Goal: Information Seeking & Learning: Learn about a topic

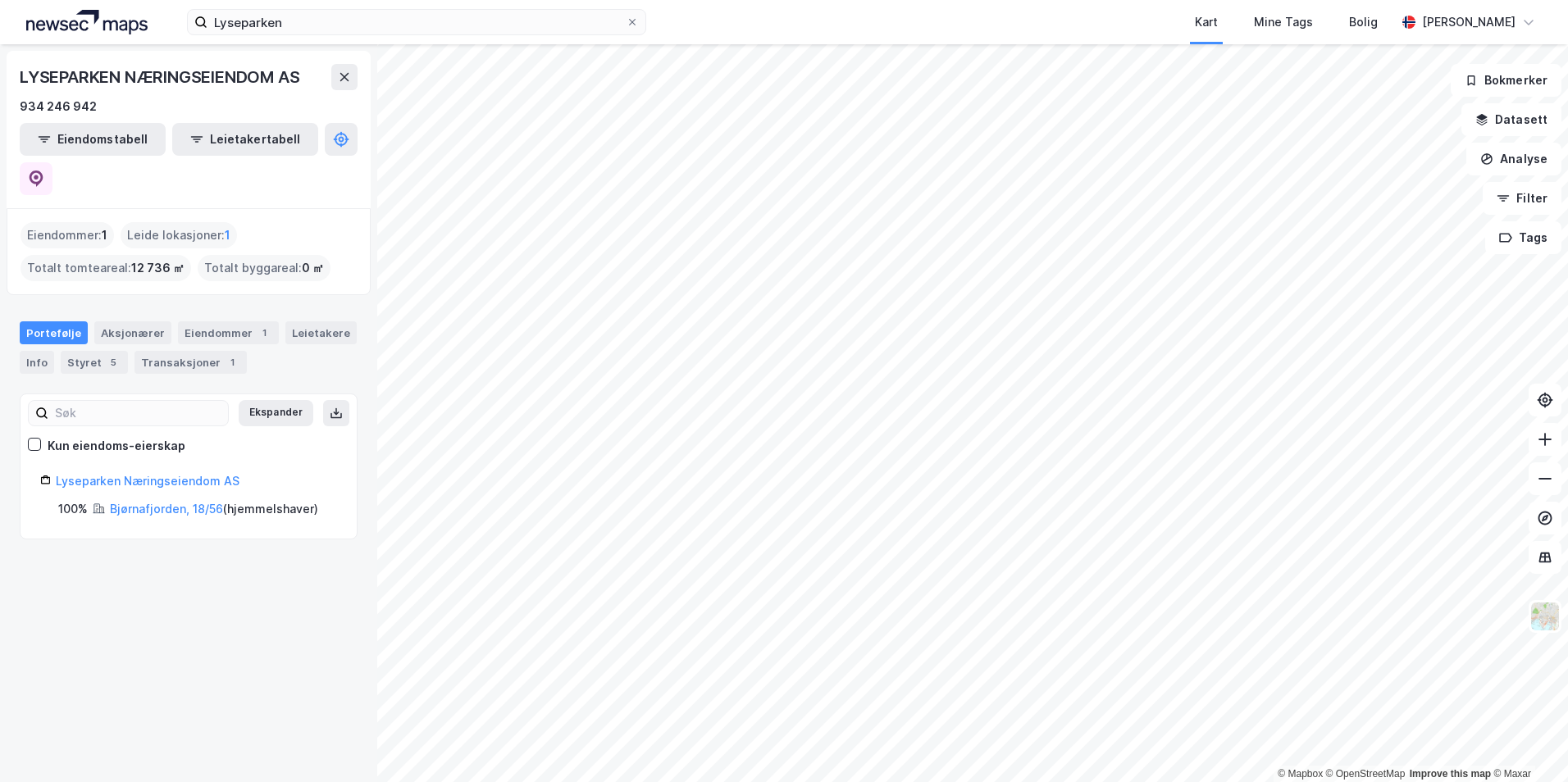
drag, startPoint x: 334, startPoint y: 8, endPoint x: 267, endPoint y: 8, distance: 67.0
click at [267, 8] on div "Lyseparken Kart Mine Tags Bolig [PERSON_NAME]" at bounding box center [784, 22] width 1568 height 45
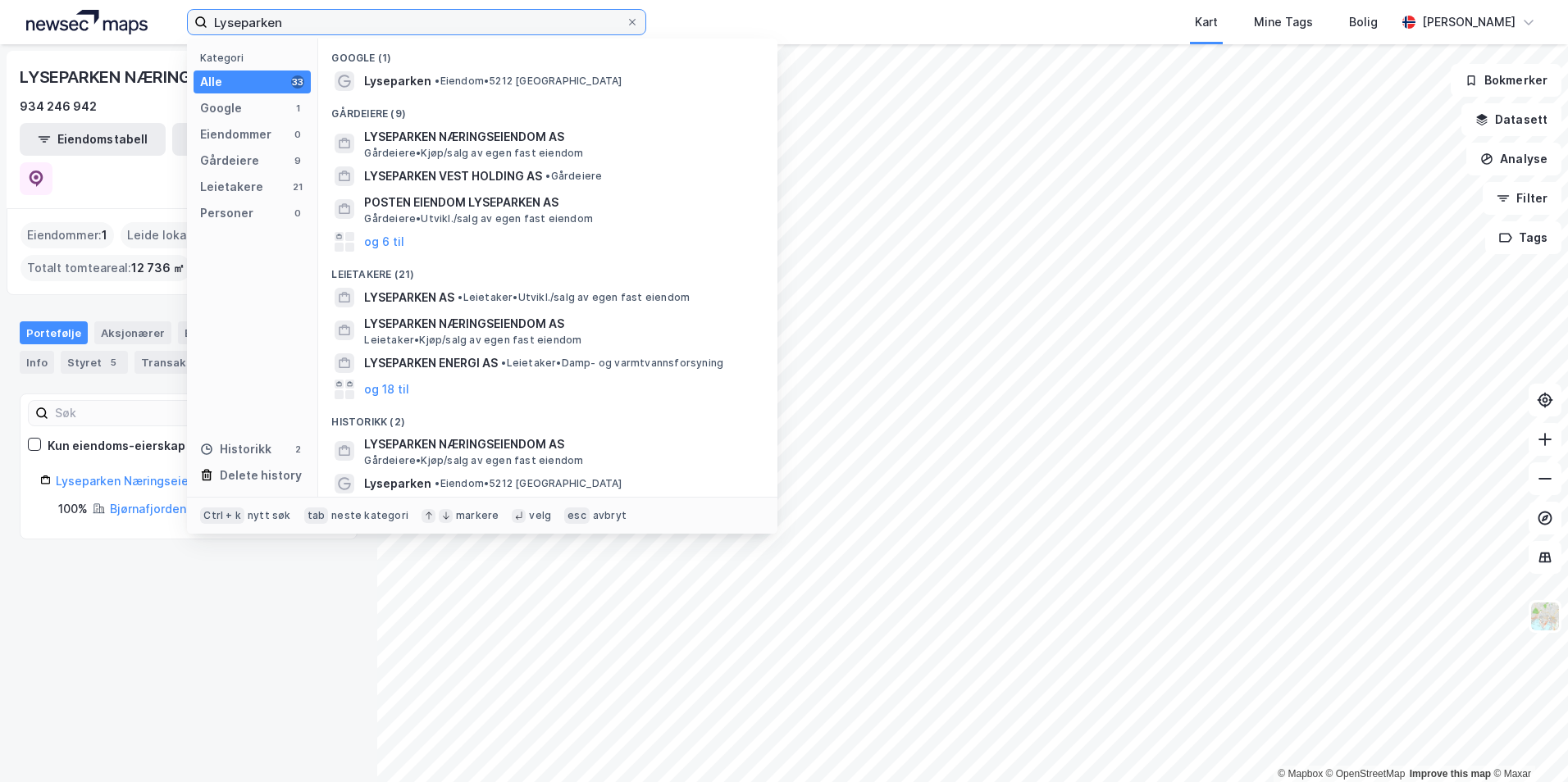
drag, startPoint x: 302, startPoint y: 31, endPoint x: 70, endPoint y: 27, distance: 232.0
click at [70, 27] on div "Lyseparken Kategori Alle 33 Google 1 Eiendommer 0 Gårdeiere 9 Leietakere 21 Per…" at bounding box center [784, 22] width 1568 height 45
paste input "[STREET_ADDRESS]"
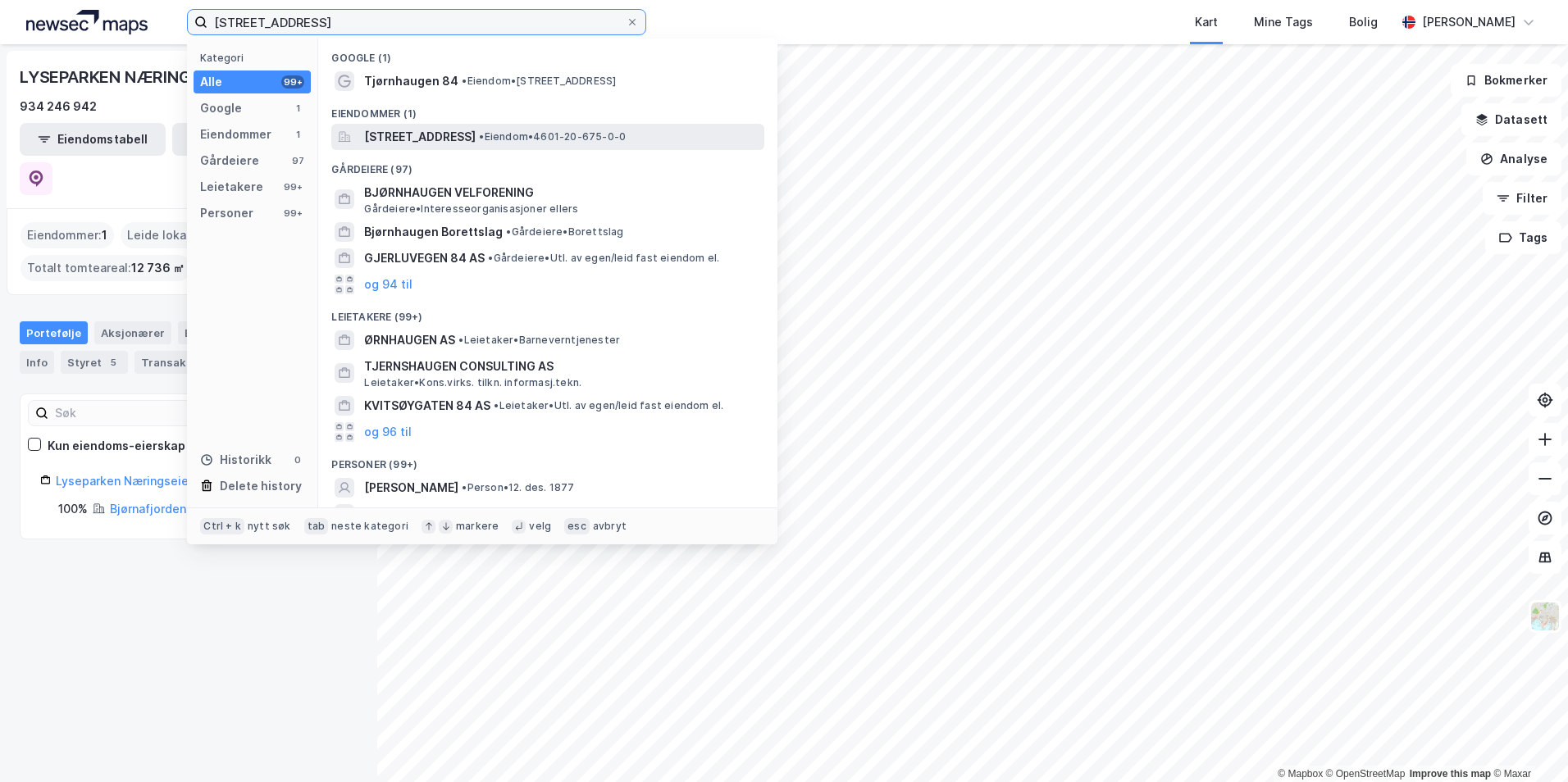
type input "[STREET_ADDRESS]"
click at [391, 136] on span "[STREET_ADDRESS]" at bounding box center [419, 136] width 111 height 20
